Goal: Contribute content: Contribute content

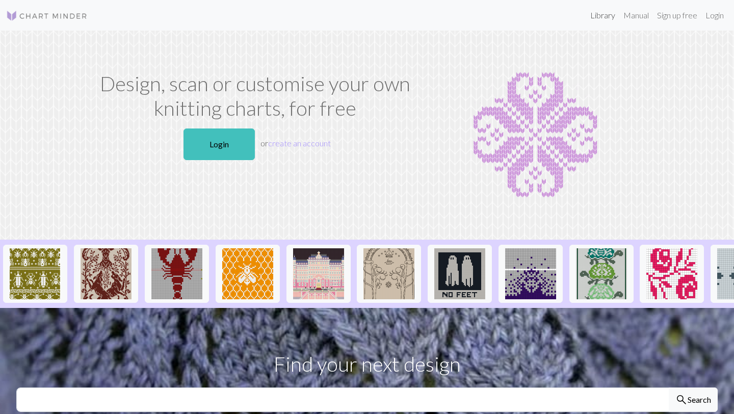
click at [599, 5] on link "Library" at bounding box center [602, 15] width 33 height 20
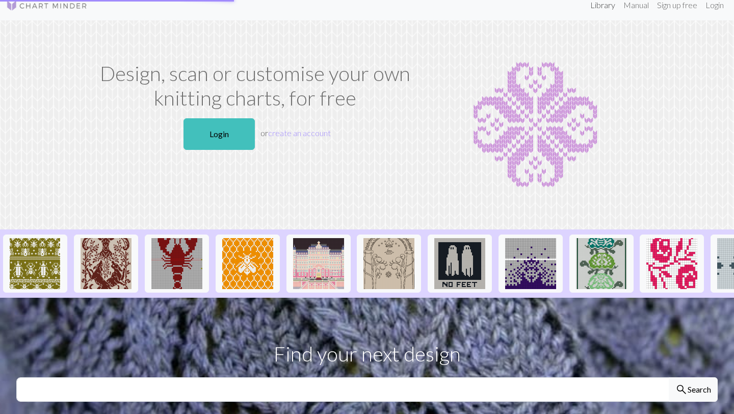
scroll to position [13, 0]
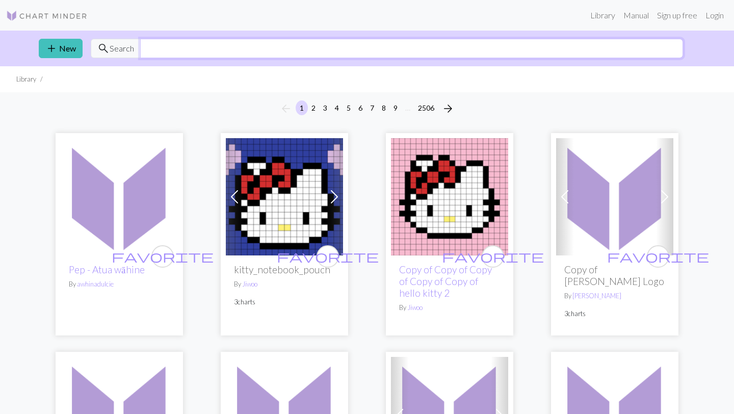
click at [487, 49] on input "text" at bounding box center [411, 48] width 543 height 19
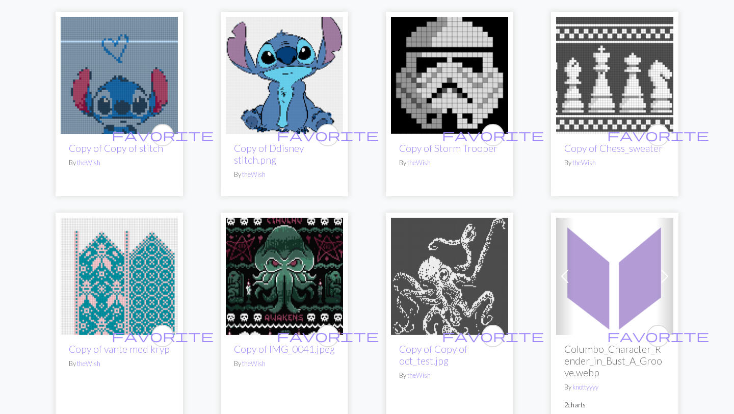
scroll to position [1374, 0]
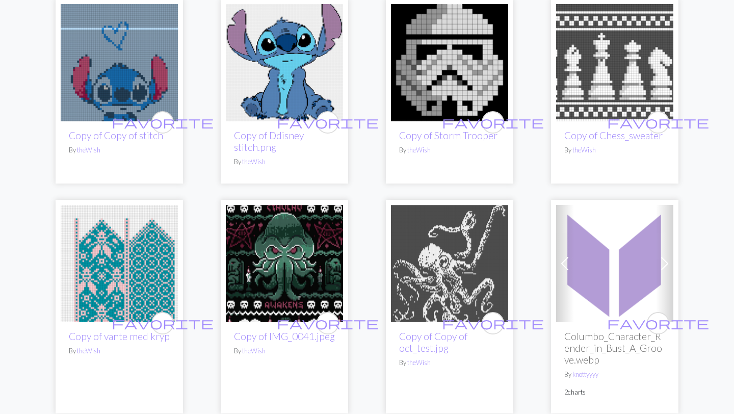
click at [603, 83] on img at bounding box center [614, 62] width 117 height 117
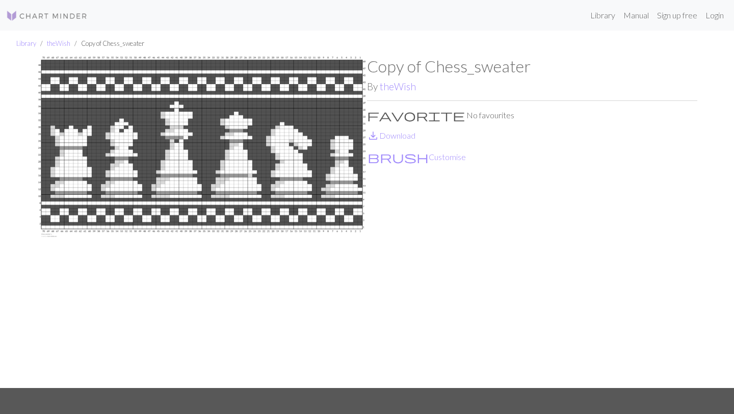
click at [108, 116] on img at bounding box center [202, 222] width 330 height 331
click at [417, 115] on p "favorite No favourites" at bounding box center [532, 115] width 330 height 12
click at [383, 113] on p "favorite No favourites" at bounding box center [532, 115] width 330 height 12
click at [371, 114] on span "favorite" at bounding box center [416, 115] width 98 height 14
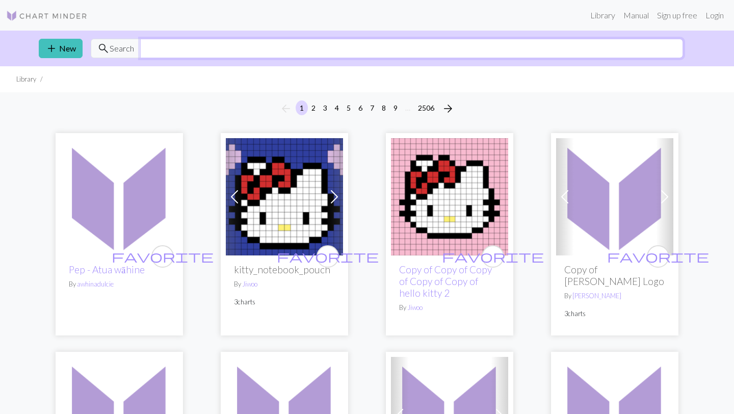
click at [265, 49] on input "text" at bounding box center [411, 48] width 543 height 19
type input "[PERSON_NAME]"
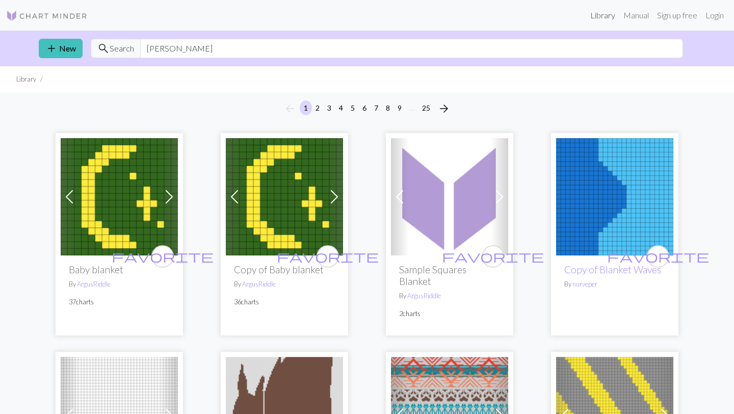
click at [601, 18] on link "Library" at bounding box center [602, 15] width 33 height 20
click at [712, 13] on link "Login" at bounding box center [715, 15] width 27 height 20
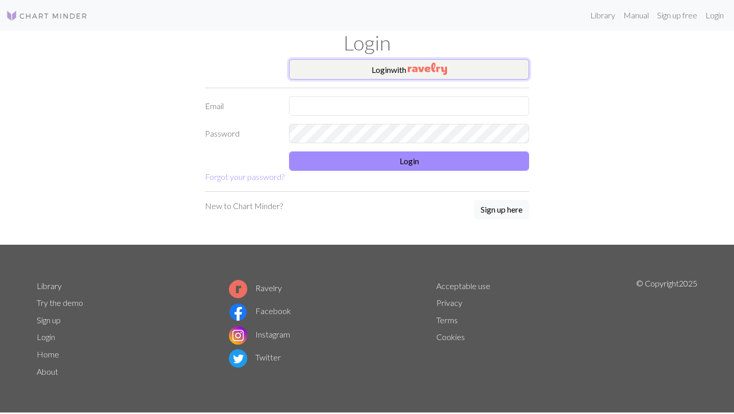
click at [384, 80] on button "Login with" at bounding box center [409, 69] width 240 height 20
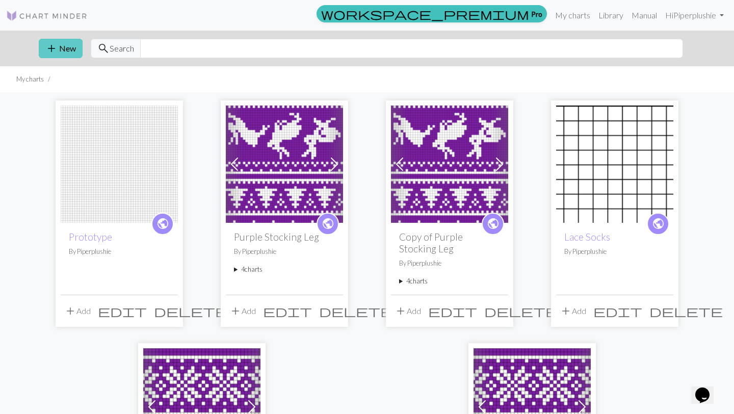
click at [60, 48] on button "add New" at bounding box center [61, 48] width 44 height 19
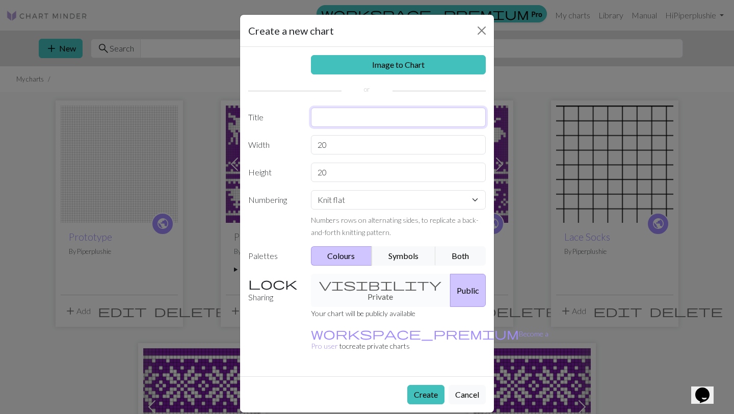
click at [345, 120] on input "text" at bounding box center [398, 117] width 175 height 19
type input "Blanket"
drag, startPoint x: 350, startPoint y: 149, endPoint x: 259, endPoint y: 147, distance: 91.3
click at [259, 147] on div "Width 20" at bounding box center [367, 144] width 250 height 19
click at [356, 165] on input "20" at bounding box center [398, 172] width 175 height 19
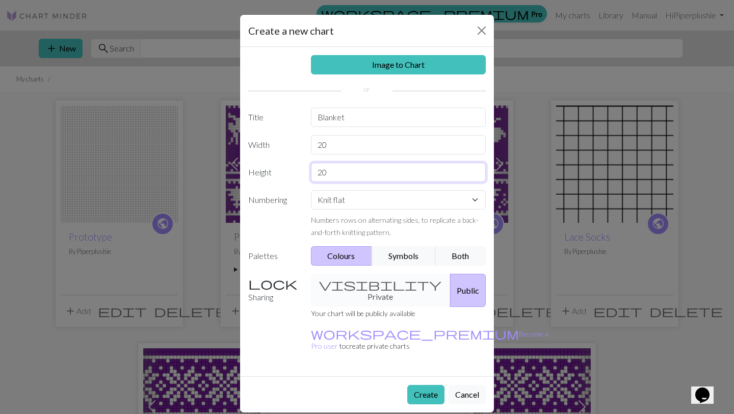
drag, startPoint x: 354, startPoint y: 171, endPoint x: 266, endPoint y: 171, distance: 87.7
click at [266, 171] on div "Height 20" at bounding box center [367, 172] width 250 height 19
type input "8"
drag, startPoint x: 342, startPoint y: 141, endPoint x: 287, endPoint y: 141, distance: 54.6
click at [287, 141] on div "Width 20" at bounding box center [367, 144] width 250 height 19
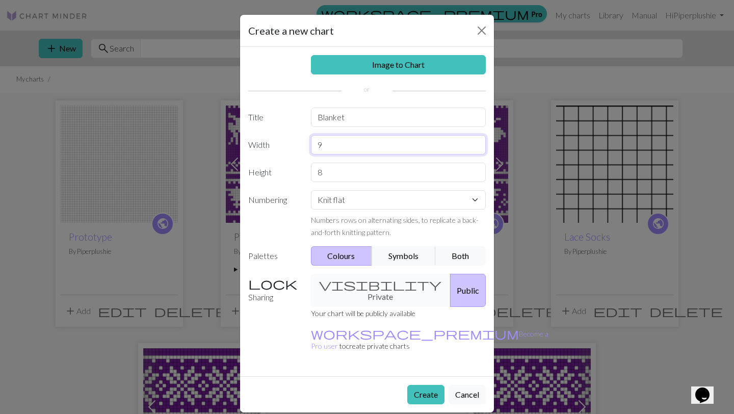
type input "9"
click at [349, 181] on input "8" at bounding box center [398, 172] width 175 height 19
click at [346, 202] on select "Knit flat Knit in the round Lace knitting Cross stitch" at bounding box center [398, 199] width 175 height 19
click at [311, 190] on select "Knit flat Knit in the round Lace knitting Cross stitch" at bounding box center [398, 199] width 175 height 19
click at [410, 253] on button "Symbols" at bounding box center [404, 255] width 64 height 19
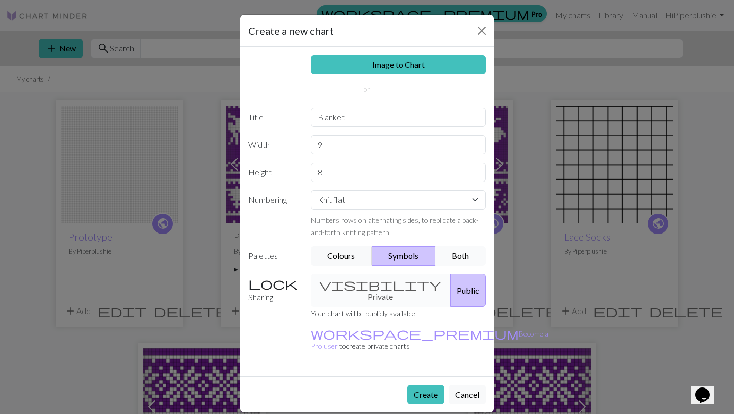
click at [466, 261] on button "Both" at bounding box center [460, 255] width 51 height 19
click at [376, 289] on div "visibility Private Public" at bounding box center [399, 290] width 188 height 33
click at [425, 385] on button "Create" at bounding box center [425, 394] width 37 height 19
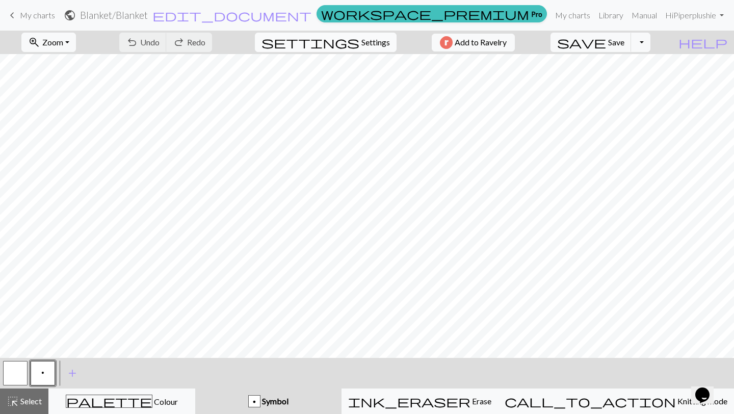
click at [371, 46] on span "Settings" at bounding box center [376, 42] width 29 height 12
select select "aran"
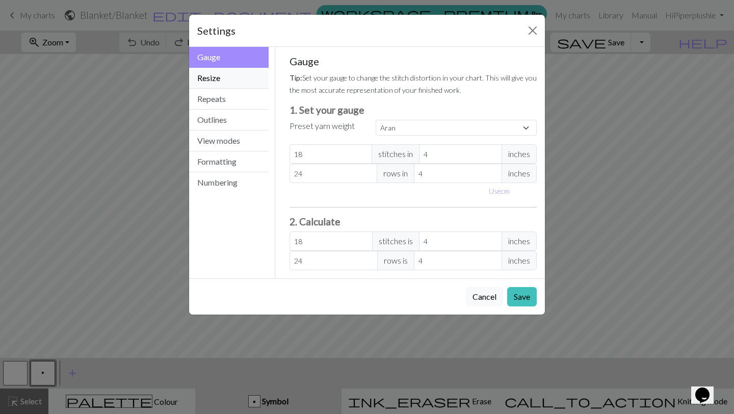
click at [239, 79] on button "Resize" at bounding box center [229, 78] width 80 height 21
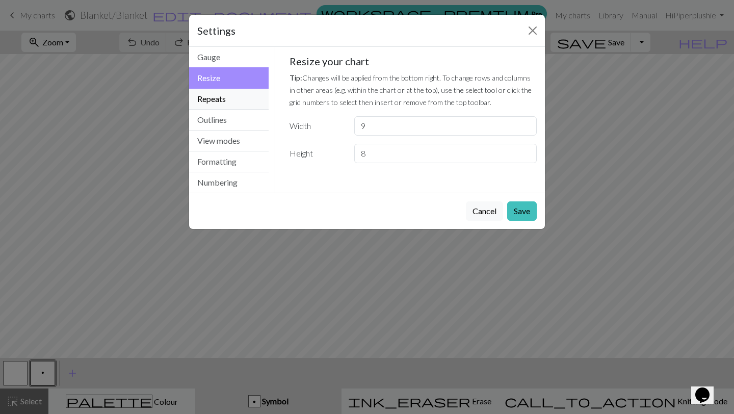
click at [235, 98] on button "Repeats" at bounding box center [229, 99] width 80 height 21
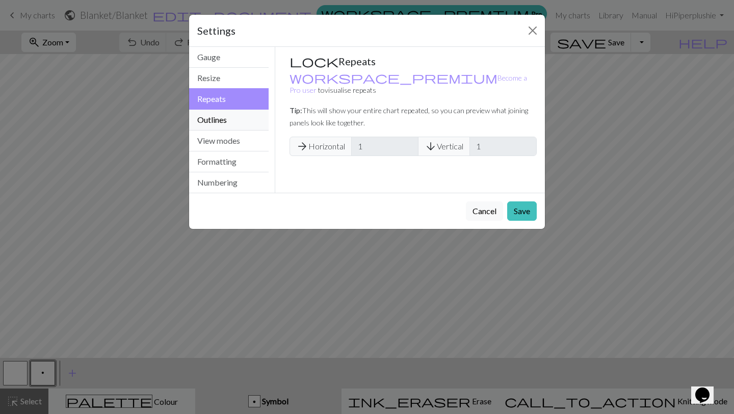
click at [234, 119] on button "Outlines" at bounding box center [229, 120] width 80 height 21
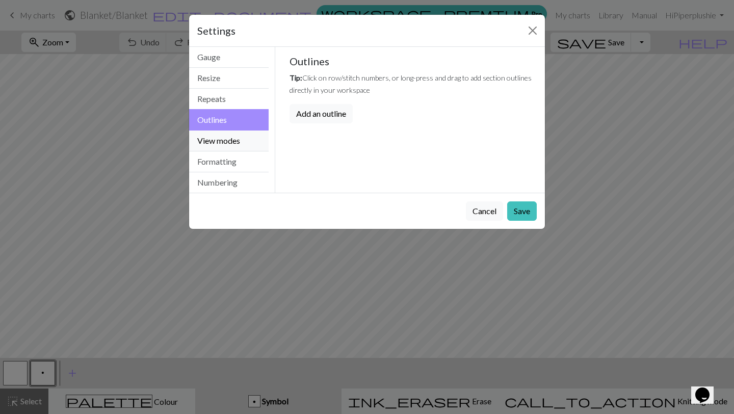
click at [232, 139] on button "View modes" at bounding box center [229, 141] width 80 height 21
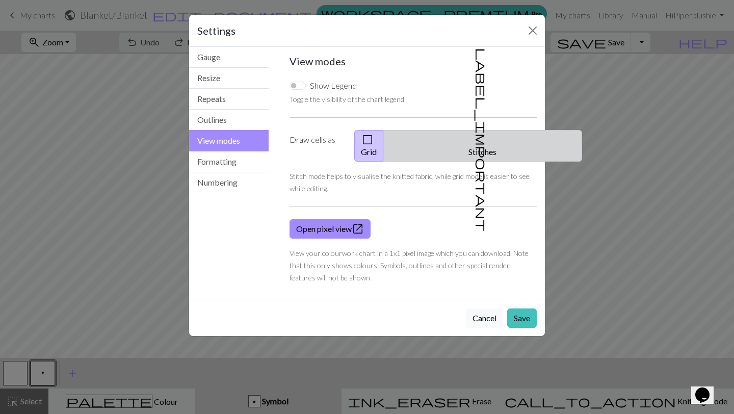
click at [488, 134] on button "label_important Stitches" at bounding box center [482, 146] width 199 height 32
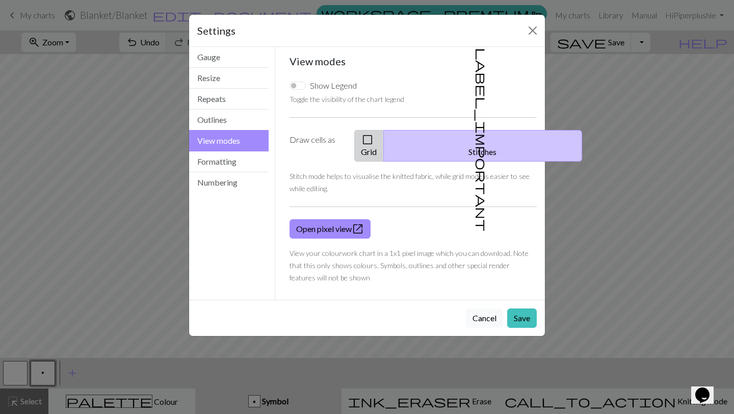
click at [384, 145] on button "check_box_outline_blank Grid" at bounding box center [369, 146] width 30 height 32
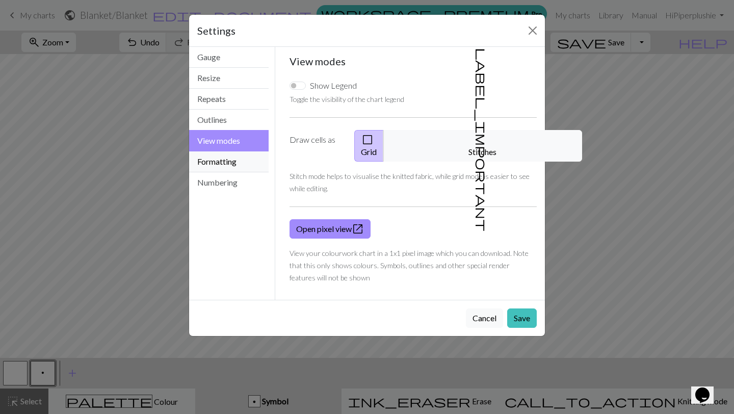
click at [251, 168] on button "Formatting" at bounding box center [229, 161] width 80 height 21
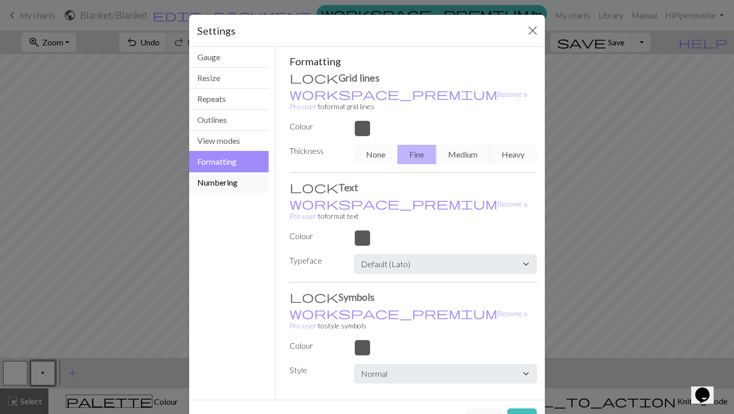
click at [242, 187] on button "Numbering" at bounding box center [229, 182] width 80 height 20
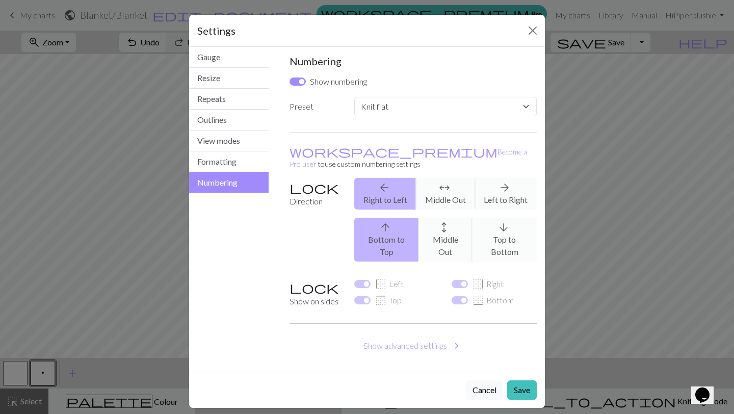
click at [362, 278] on div "border_left Left" at bounding box center [396, 284] width 85 height 12
click at [403, 178] on div "arrow_back Right to Left arrows_outward Middle Out arrow_forward Left to Right" at bounding box center [445, 194] width 195 height 32
click at [432, 184] on div "arrow_back Right to Left arrows_outward Middle Out arrow_forward Left to Right" at bounding box center [445, 194] width 195 height 32
click at [524, 380] on button "Save" at bounding box center [522, 389] width 30 height 19
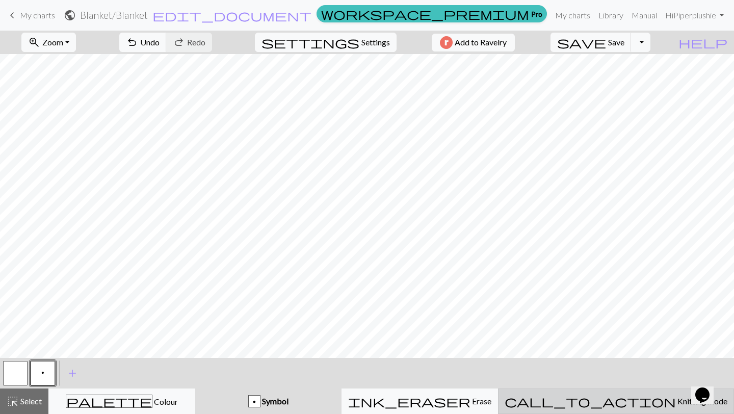
click at [676, 405] on span "Knitting mode" at bounding box center [702, 401] width 52 height 10
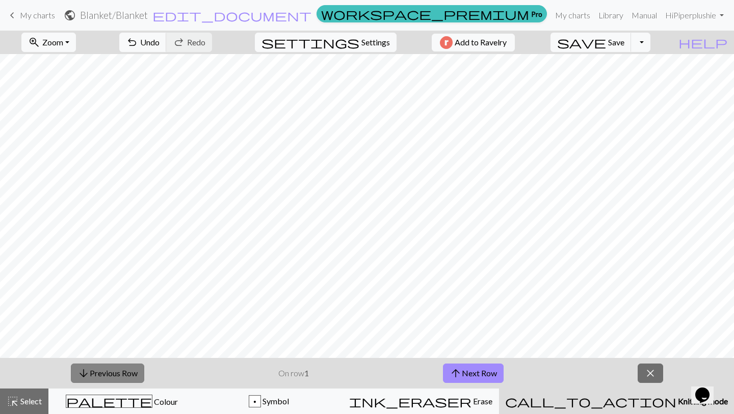
click at [96, 373] on button "arrow_downward Previous Row" at bounding box center [107, 373] width 73 height 19
click at [487, 371] on button "arrow_upward Next Row" at bounding box center [473, 373] width 61 height 19
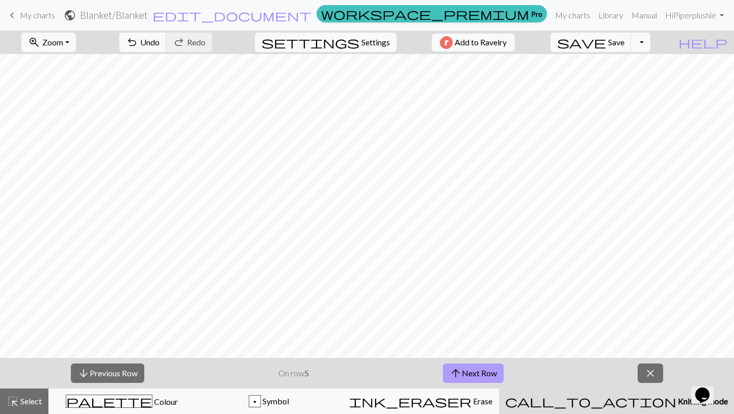
click at [487, 371] on button "arrow_upward Next Row" at bounding box center [473, 373] width 61 height 19
click at [644, 378] on button "close" at bounding box center [650, 373] width 25 height 19
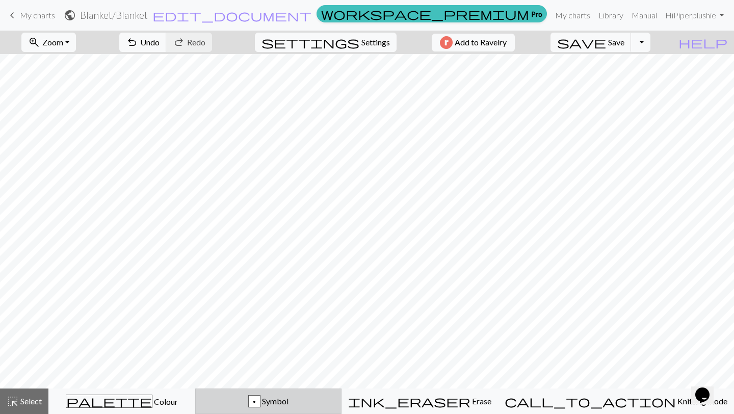
click at [260, 400] on div "p" at bounding box center [254, 402] width 11 height 12
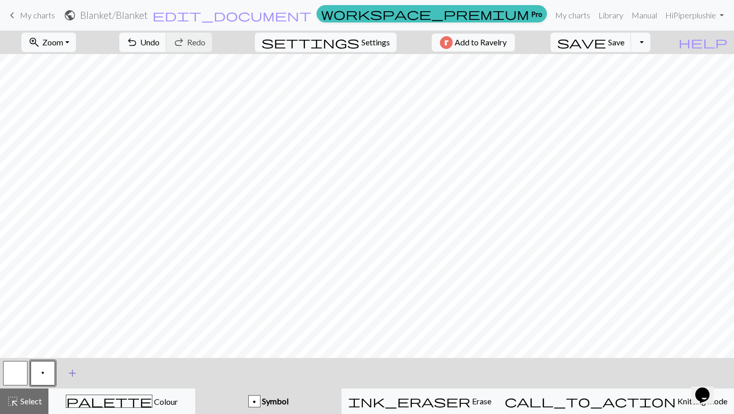
click at [68, 372] on span "add" at bounding box center [72, 373] width 12 height 14
click at [73, 373] on button "button" at bounding box center [70, 373] width 24 height 24
click at [70, 374] on button "button" at bounding box center [70, 373] width 24 height 24
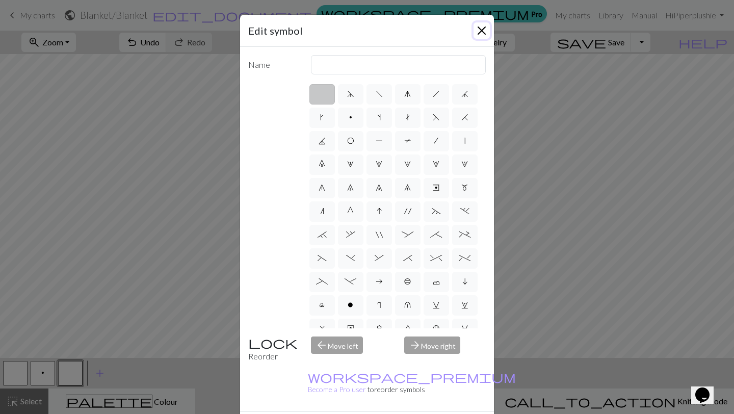
click at [479, 31] on button "Close" at bounding box center [482, 30] width 16 height 16
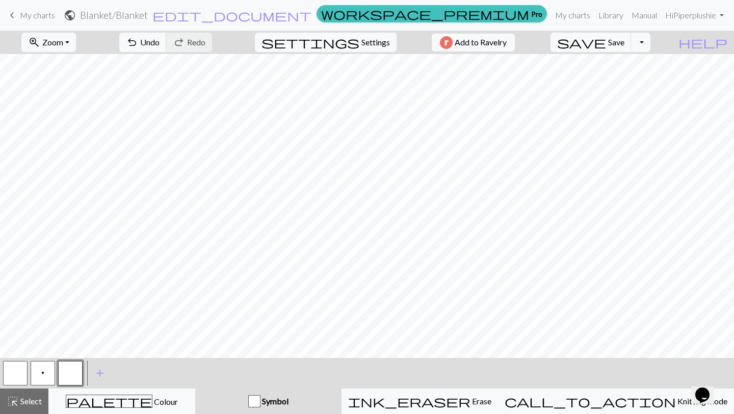
click at [44, 370] on span "p" at bounding box center [42, 373] width 3 height 8
click at [364, 52] on button "settings Settings" at bounding box center [326, 42] width 142 height 19
select select "flat"
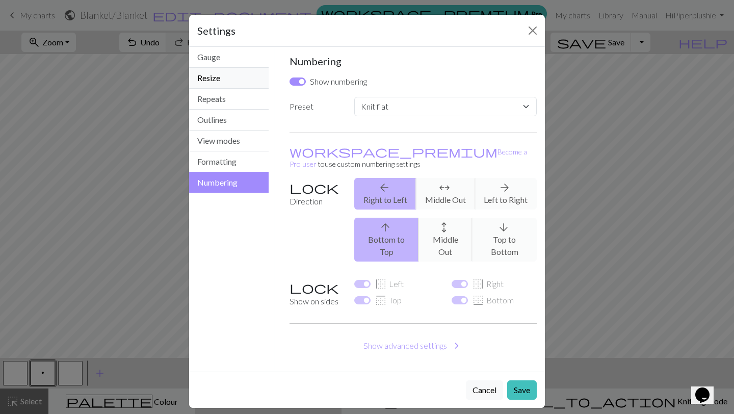
click at [231, 79] on button "Resize" at bounding box center [229, 78] width 80 height 21
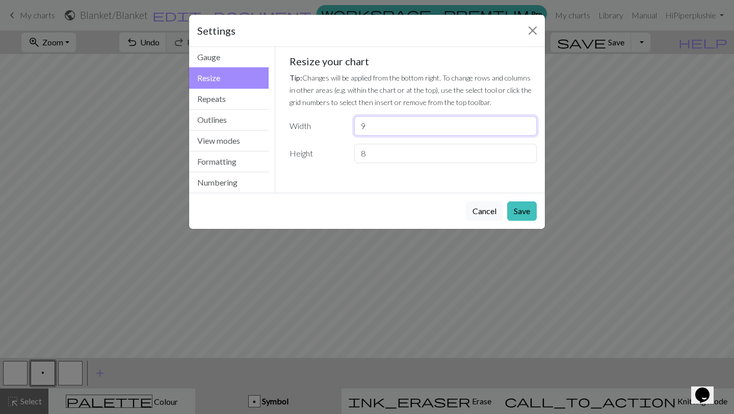
click at [392, 123] on input "9" at bounding box center [445, 125] width 183 height 19
type input "18"
click at [522, 207] on button "Save" at bounding box center [522, 210] width 30 height 19
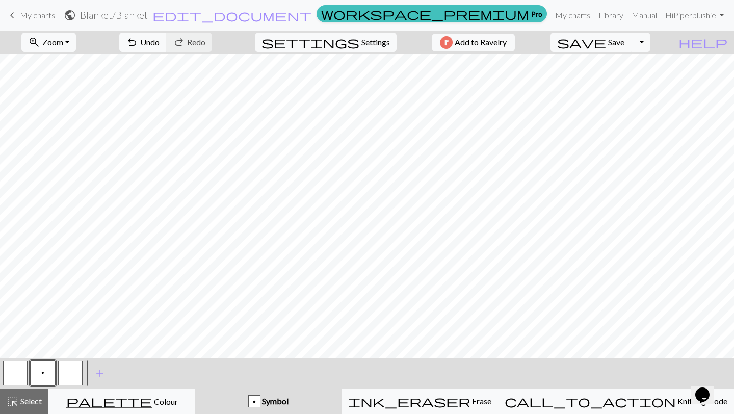
click at [70, 374] on button "button" at bounding box center [70, 373] width 24 height 24
click at [41, 366] on button "p" at bounding box center [43, 373] width 24 height 24
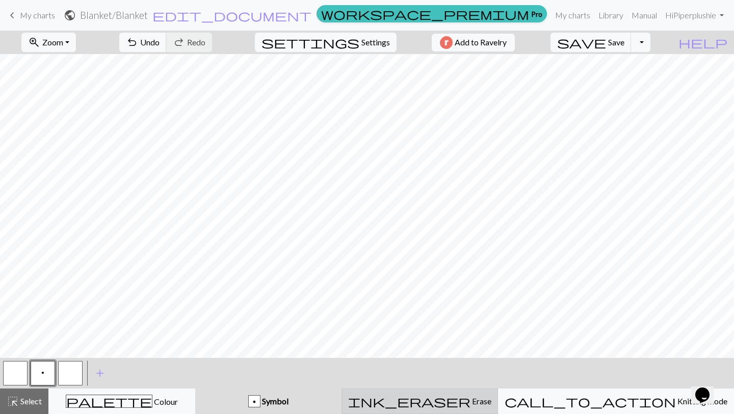
click at [411, 400] on div "ink_eraser Erase Erase" at bounding box center [419, 401] width 143 height 12
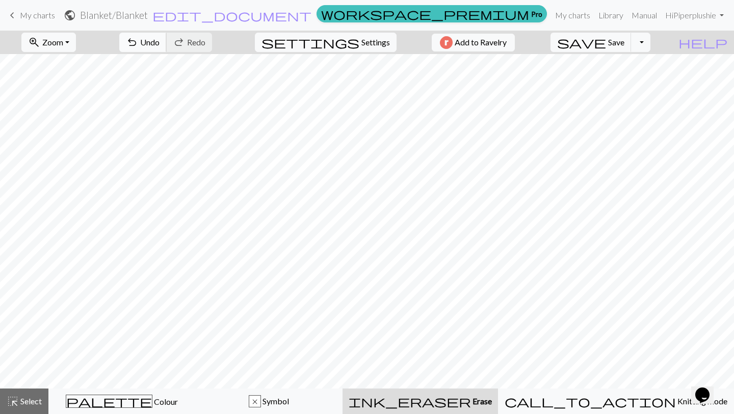
click at [160, 43] on span "Undo" at bounding box center [149, 42] width 19 height 10
click at [160, 41] on span "Undo" at bounding box center [149, 42] width 19 height 10
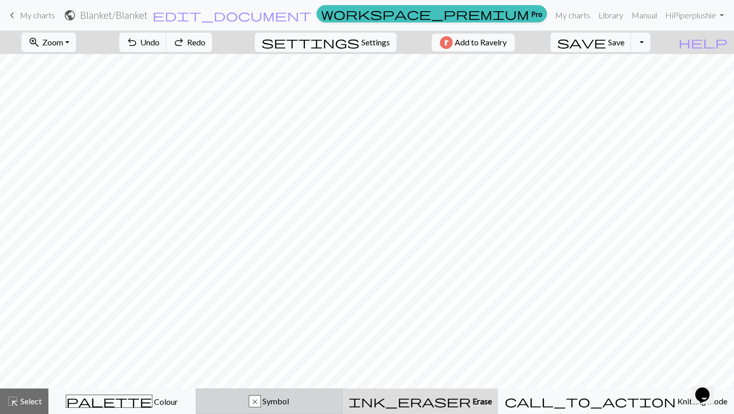
click at [289, 402] on span "Symbol" at bounding box center [275, 401] width 28 height 10
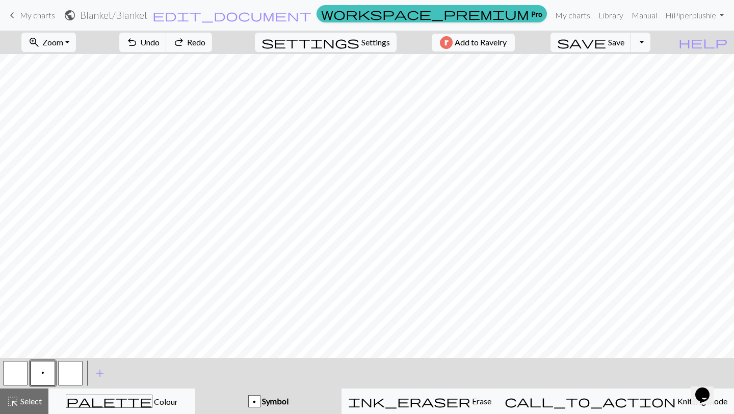
click at [68, 369] on button "button" at bounding box center [70, 373] width 24 height 24
click at [39, 375] on button "p" at bounding box center [43, 373] width 24 height 24
click at [651, 39] on button "Toggle Dropdown" at bounding box center [640, 42] width 19 height 19
click at [27, 11] on span "My charts" at bounding box center [37, 15] width 35 height 10
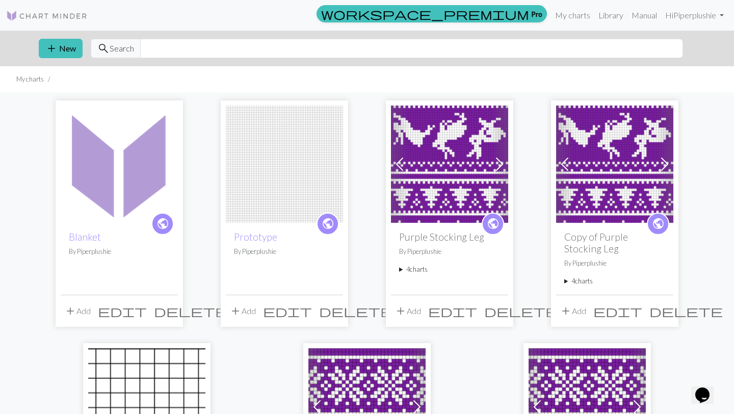
click at [167, 312] on span "delete" at bounding box center [190, 311] width 73 height 14
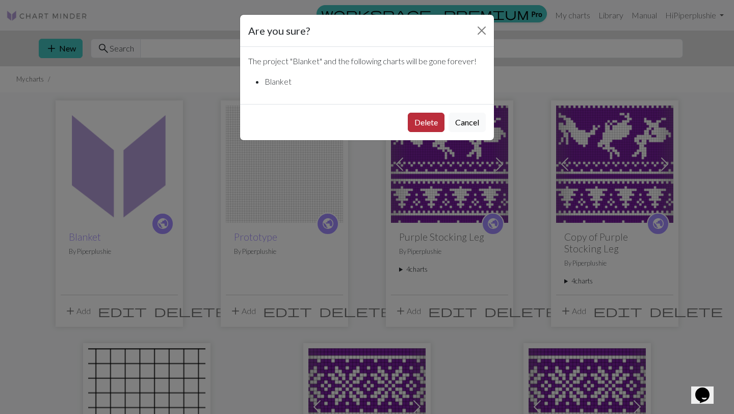
click at [433, 127] on button "Delete" at bounding box center [426, 122] width 37 height 19
